Goal: Navigation & Orientation: Find specific page/section

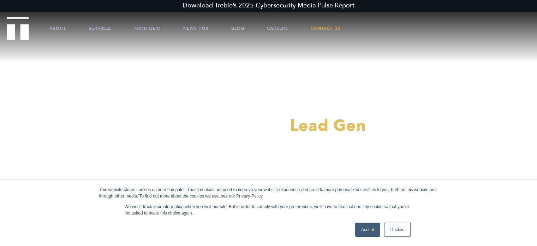
click at [391, 232] on link "Decline" at bounding box center [397, 229] width 26 height 14
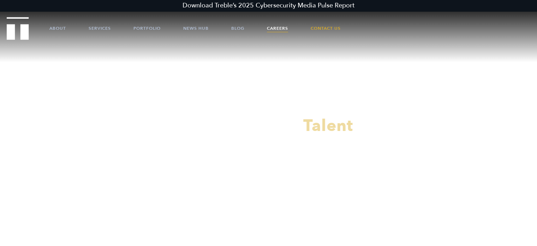
click at [282, 25] on div at bounding box center [268, 123] width 537 height 246
click at [282, 28] on link "Careers" at bounding box center [277, 28] width 21 height 21
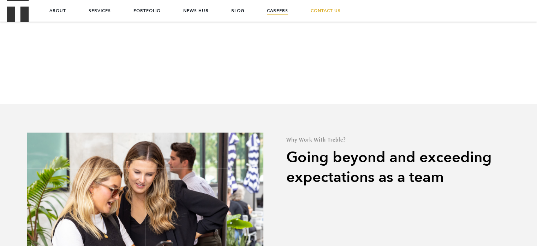
scroll to position [1625, 0]
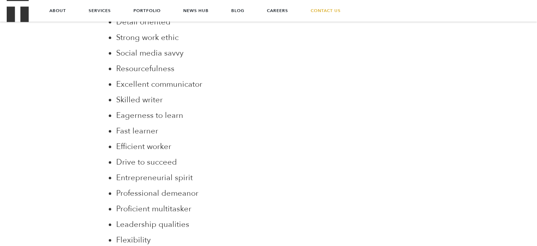
scroll to position [892, 0]
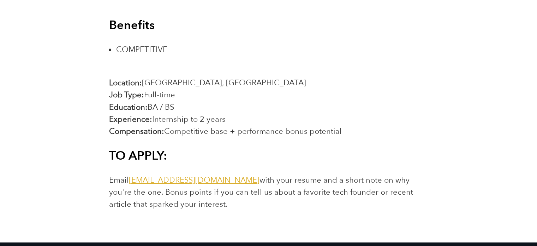
scroll to position [1272, 0]
